Goal: Information Seeking & Learning: Learn about a topic

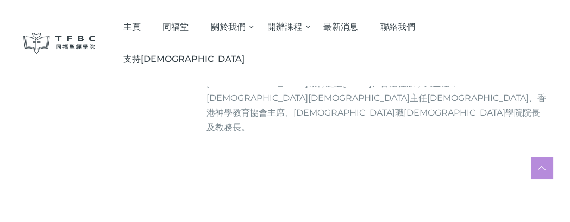
scroll to position [230, 0]
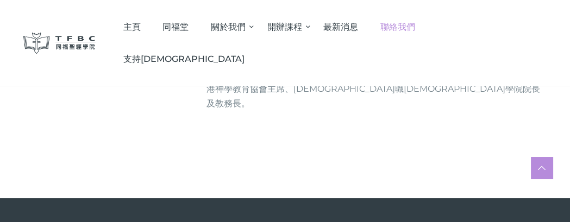
click at [415, 23] on span "聯絡我們" at bounding box center [398, 27] width 35 height 10
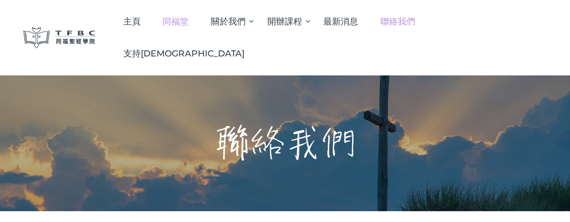
click at [189, 24] on span "同福堂" at bounding box center [176, 21] width 26 height 10
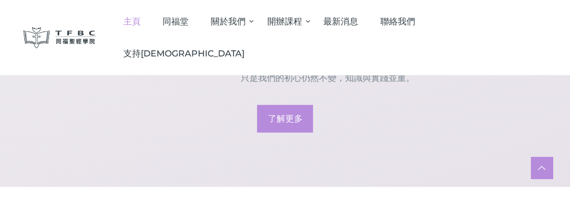
scroll to position [1291, 0]
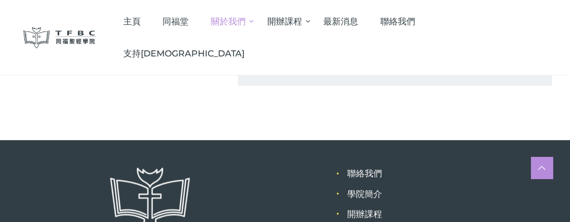
scroll to position [899, 0]
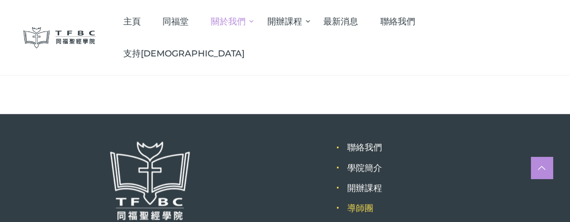
click at [355, 203] on link "導師團" at bounding box center [360, 208] width 26 height 10
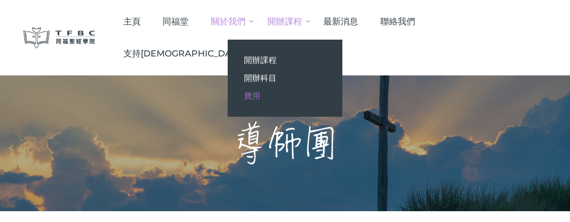
click at [260, 94] on span "費用" at bounding box center [252, 96] width 16 height 10
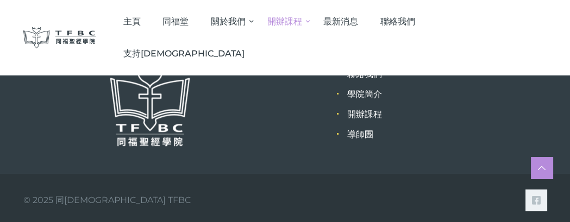
scroll to position [397, 0]
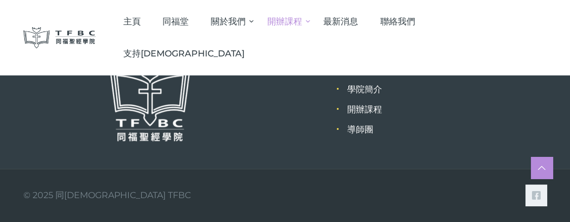
click at [368, 66] on link "聯絡我們" at bounding box center [364, 69] width 35 height 10
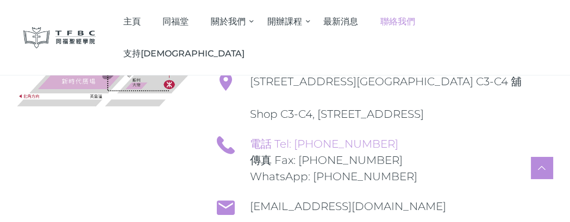
scroll to position [271, 0]
